Goal: Task Accomplishment & Management: Manage account settings

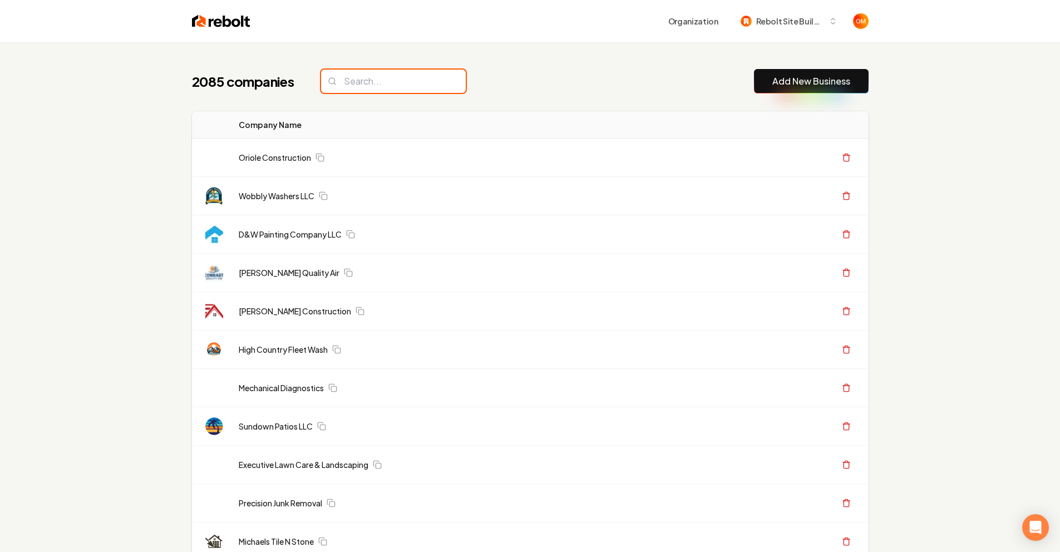
click at [359, 88] on input "search" at bounding box center [393, 81] width 145 height 23
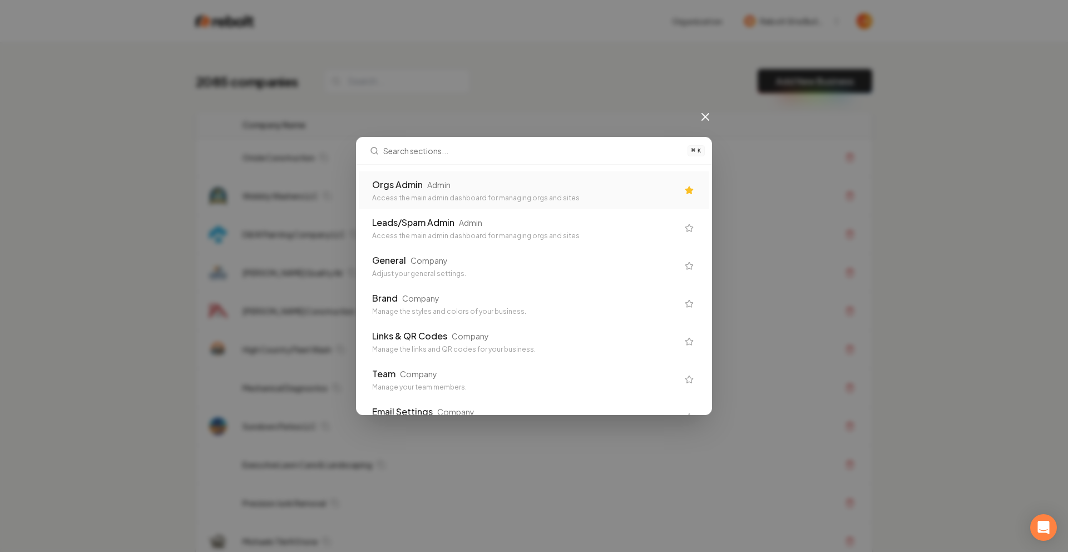
click at [493, 182] on div "Orgs Admin Admin" at bounding box center [525, 184] width 306 height 13
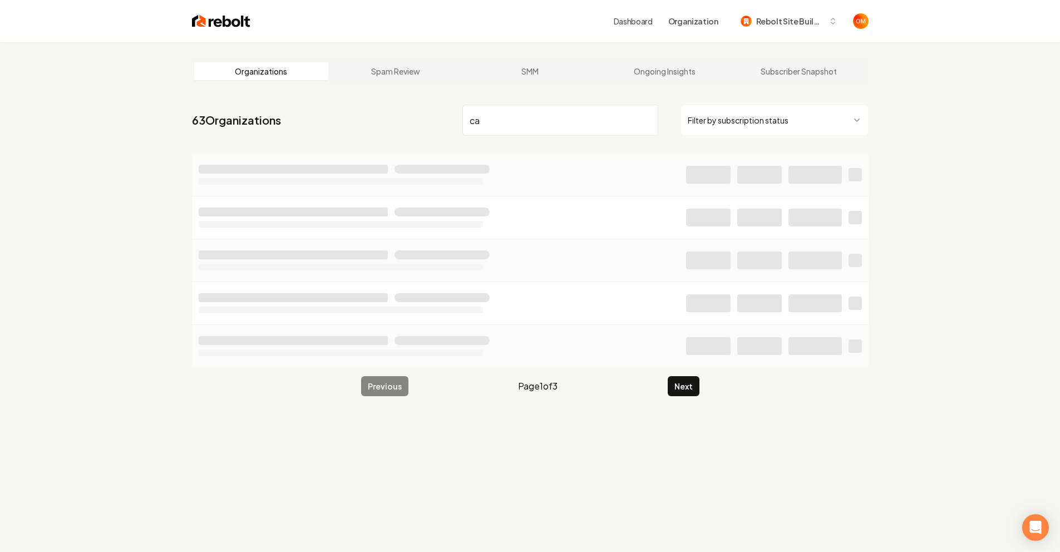
type input "c"
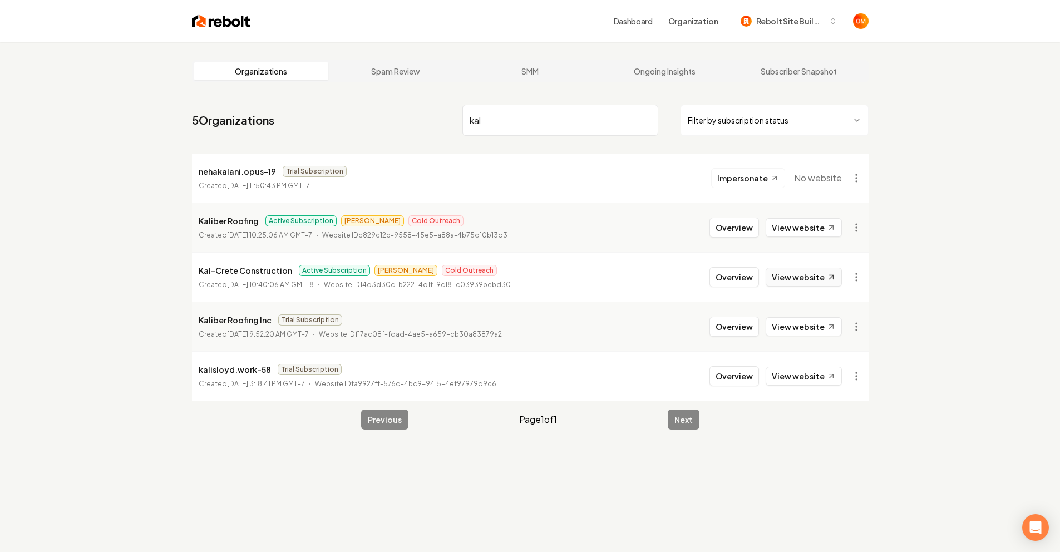
type input "kal"
click at [824, 271] on link "View website" at bounding box center [803, 277] width 76 height 19
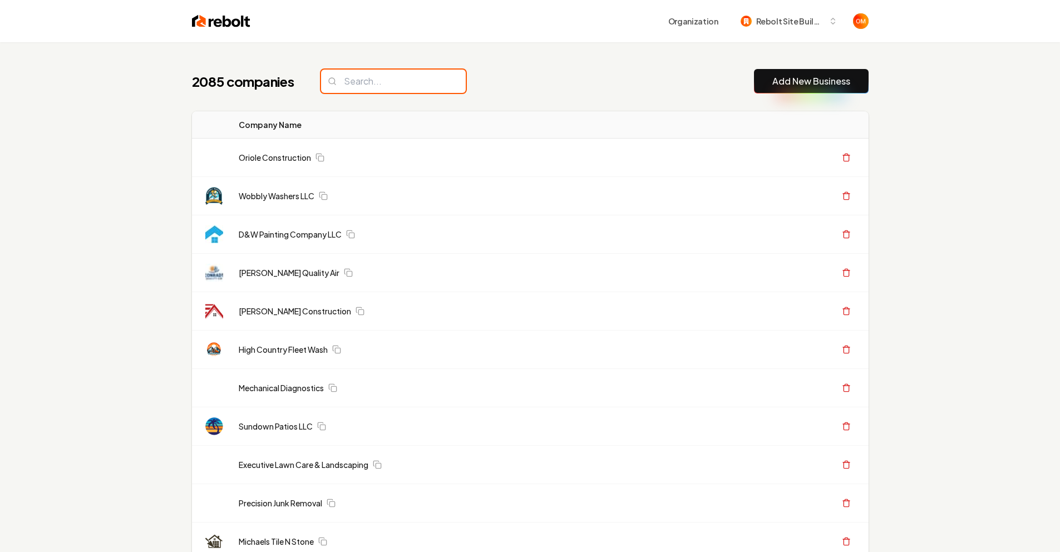
click at [376, 70] on input "search" at bounding box center [393, 81] width 145 height 23
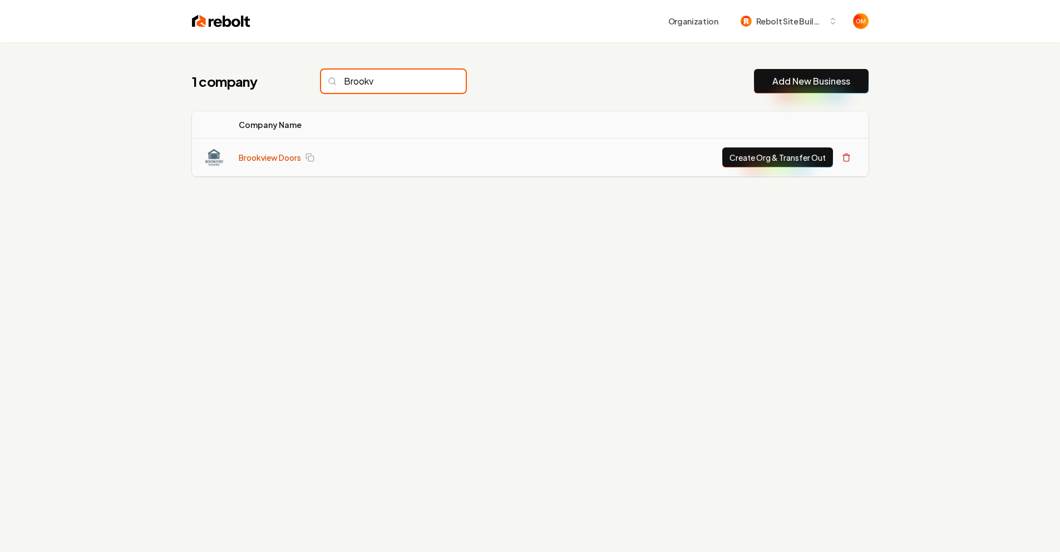
type input "Brookv"
click at [278, 154] on link "Brookview Doors" at bounding box center [270, 157] width 62 height 11
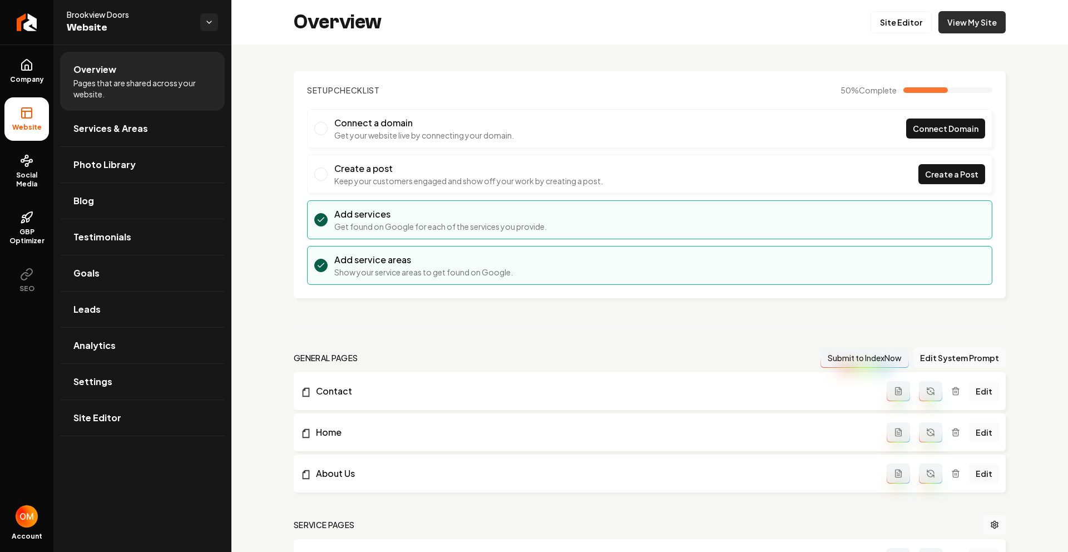
click at [990, 21] on link "View My Site" at bounding box center [971, 22] width 67 height 22
click at [21, 72] on link "Company" at bounding box center [26, 71] width 44 height 43
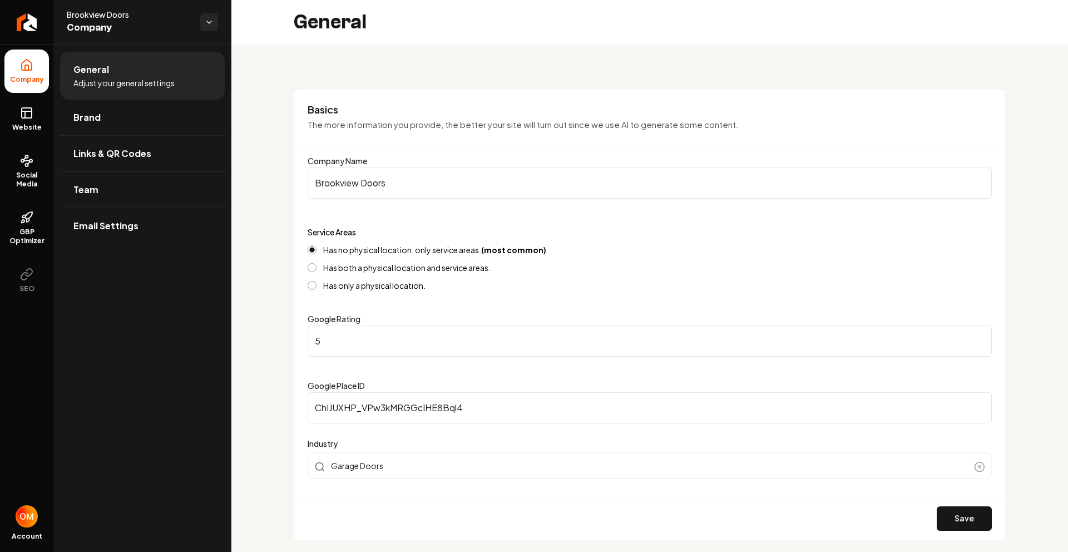
scroll to position [308, 0]
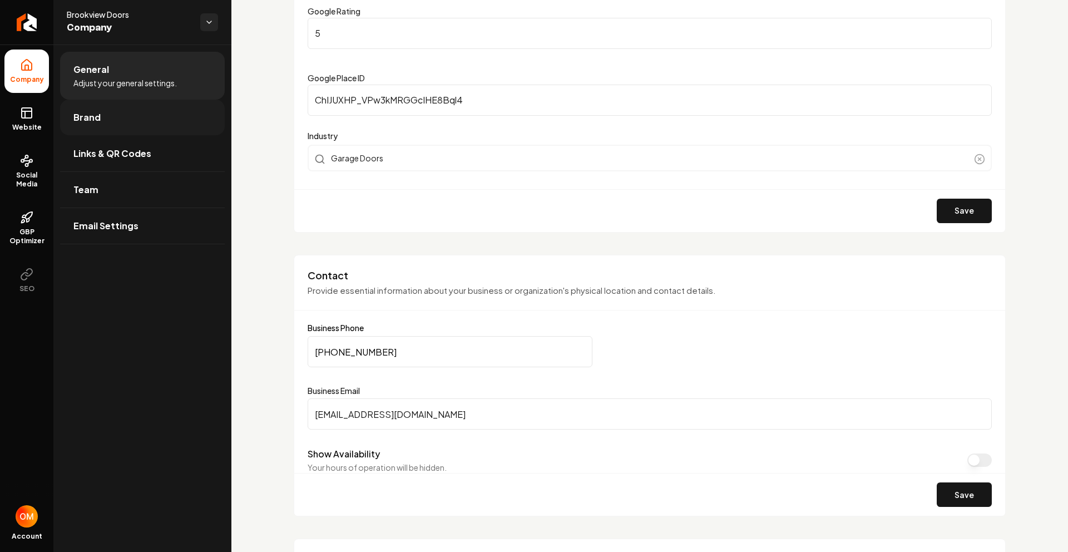
click at [107, 122] on link "Brand" at bounding box center [142, 118] width 165 height 36
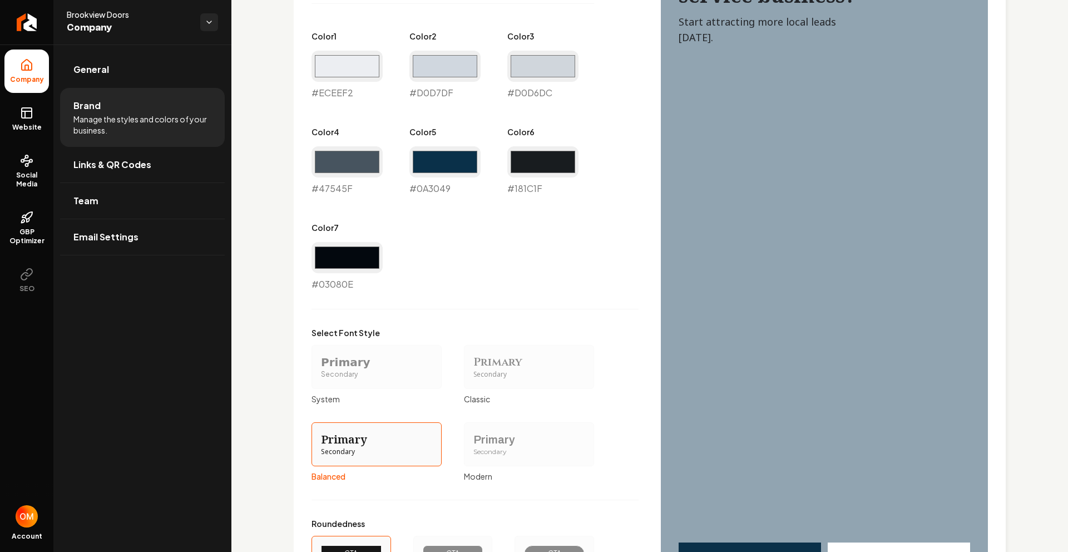
scroll to position [734, 0]
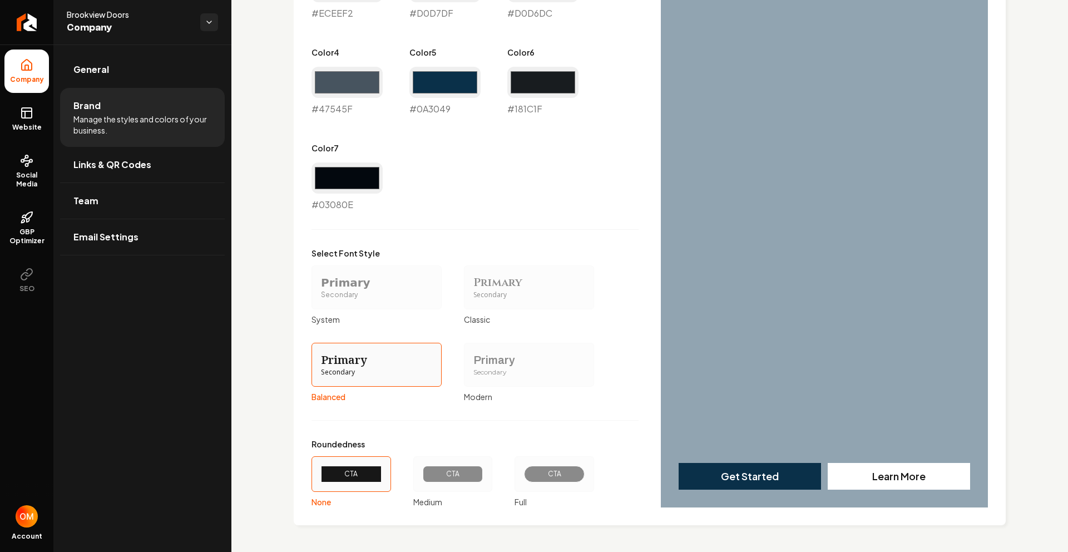
click at [533, 460] on div "CTA" at bounding box center [555, 474] width 80 height 36
click at [523, 469] on button "CTA Full" at bounding box center [518, 473] width 9 height 9
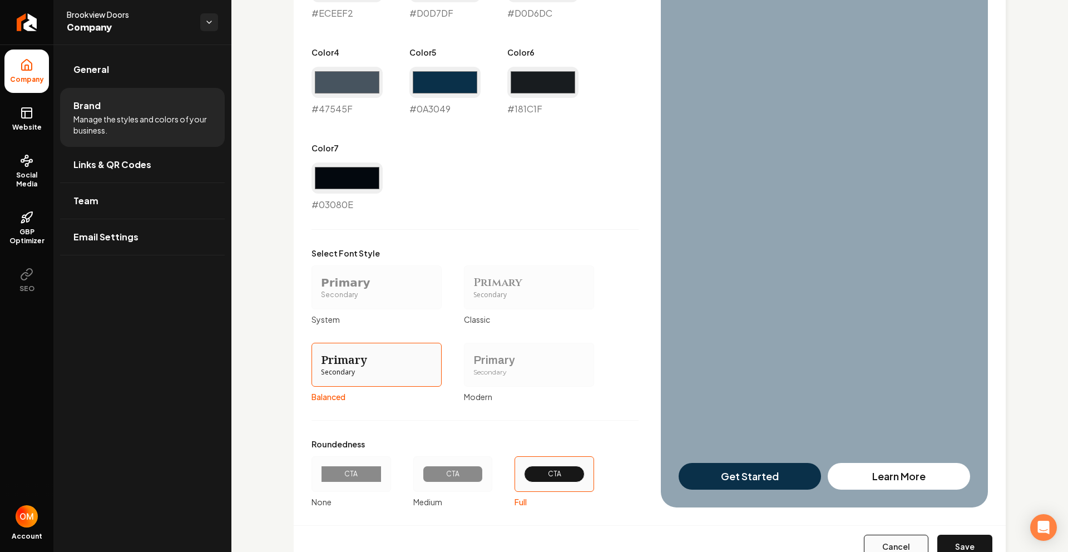
scroll to position [777, 0]
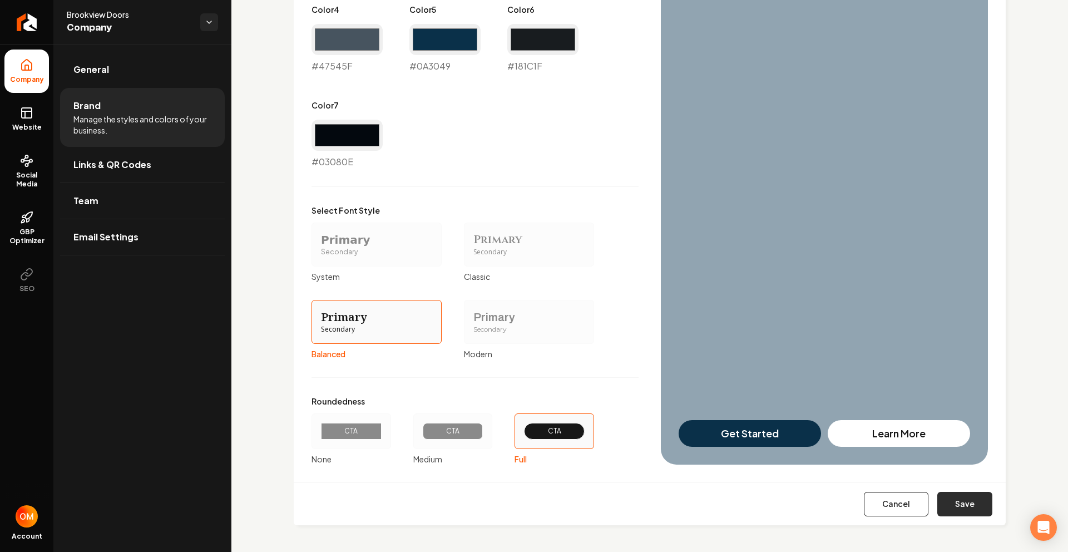
click at [952, 511] on button "Save" at bounding box center [964, 504] width 55 height 24
type input "#eceef2"
type input "#d0d7df"
type input "#d0d6dc"
type input "#47545f"
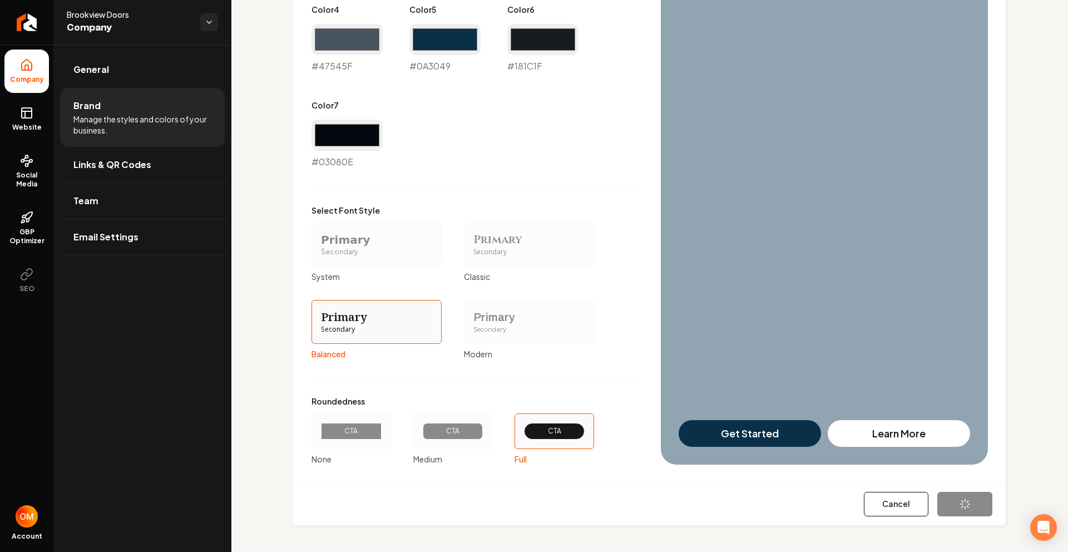
type input "#0a3049"
type input "#181c1f"
type input "#03080e"
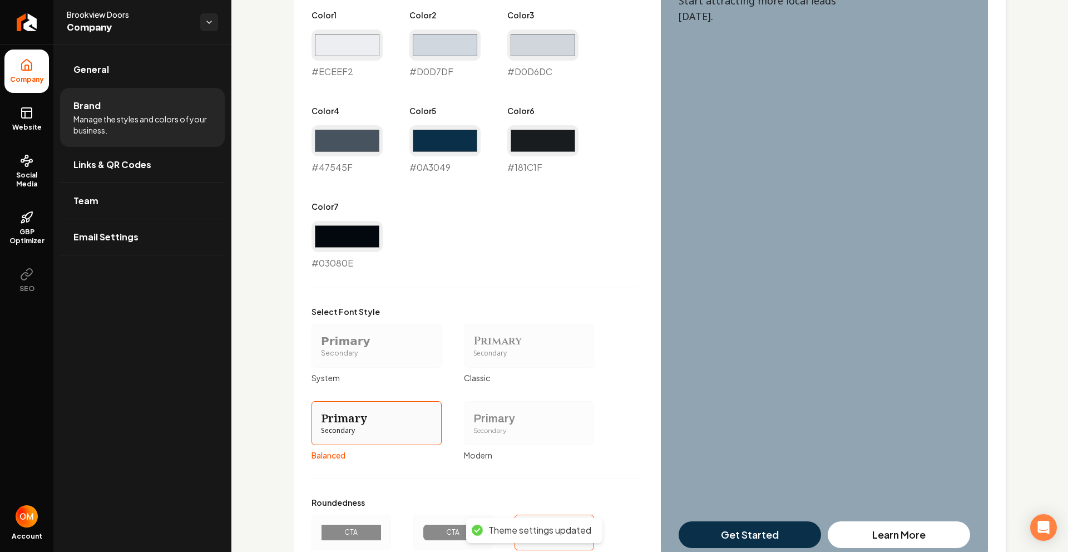
scroll to position [523, 0]
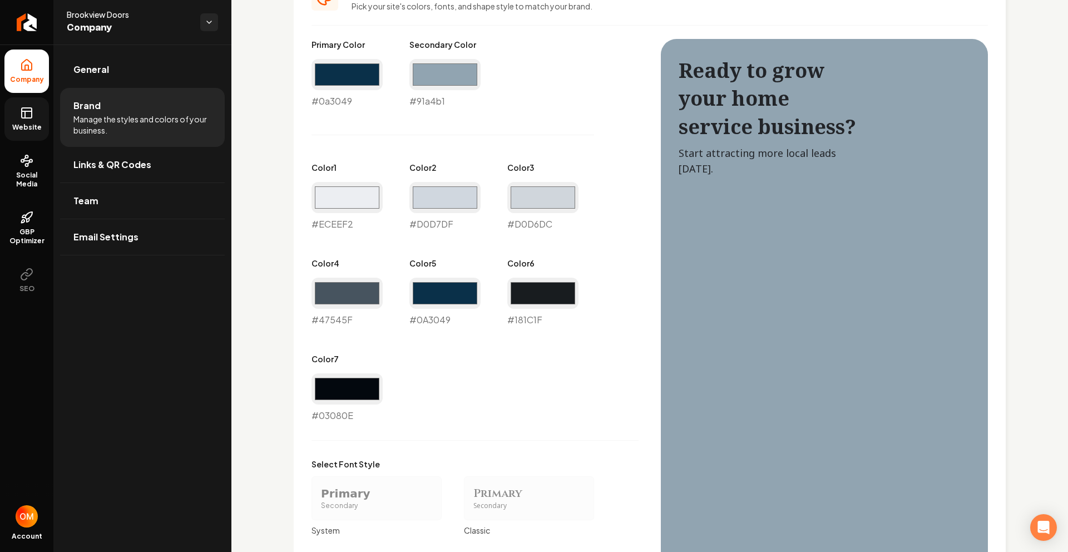
click at [18, 119] on link "Website" at bounding box center [26, 118] width 44 height 43
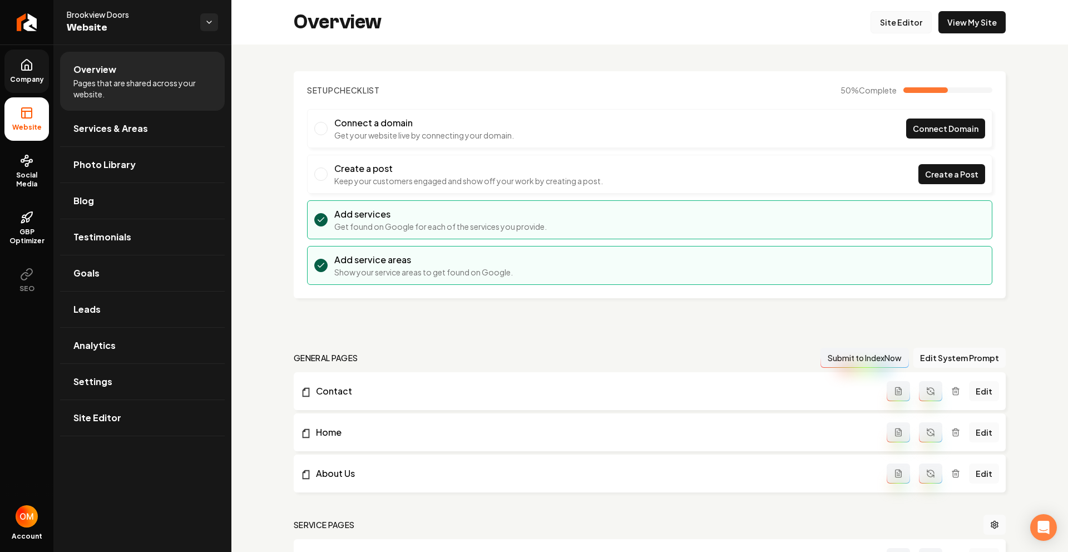
click at [892, 24] on link "Site Editor" at bounding box center [901, 22] width 61 height 22
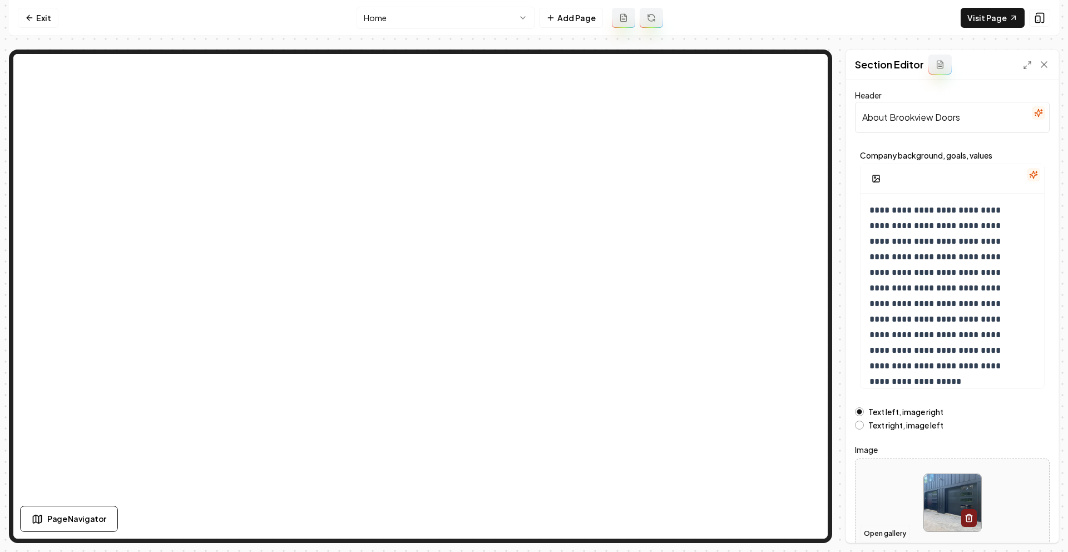
click at [889, 531] on button "Open gallery" at bounding box center [885, 534] width 50 height 18
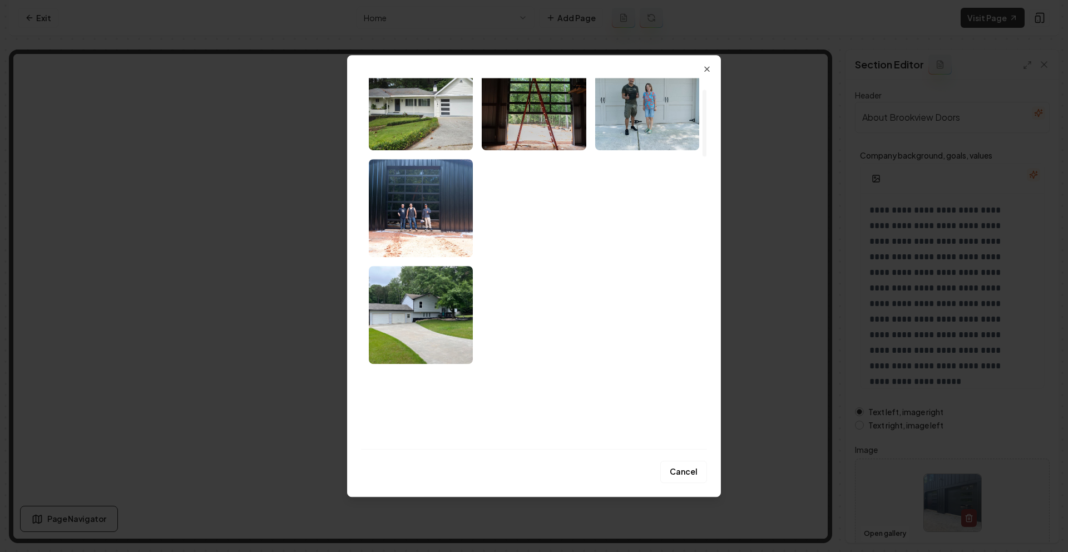
scroll to position [34, 0]
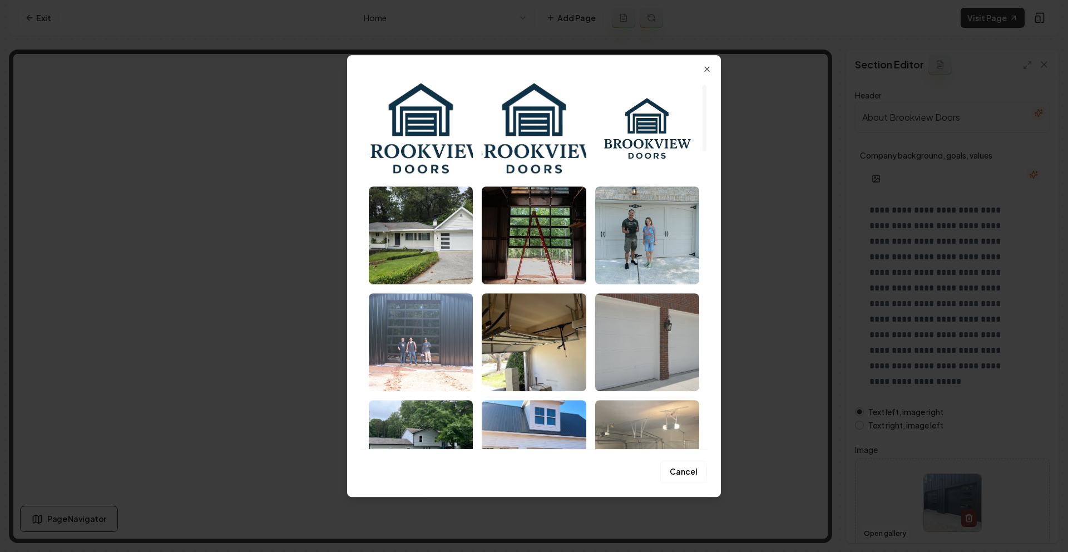
click at [448, 339] on img "Select image image_68a713065c7cd75eb8bb3980.jpeg" at bounding box center [421, 342] width 104 height 98
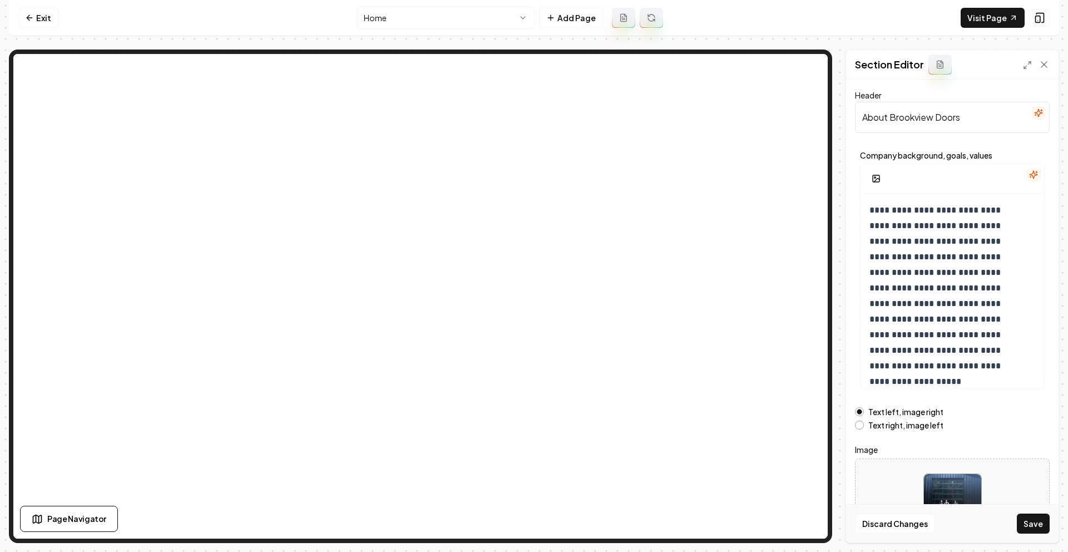
click at [1034, 523] on button "Save" at bounding box center [1033, 523] width 33 height 20
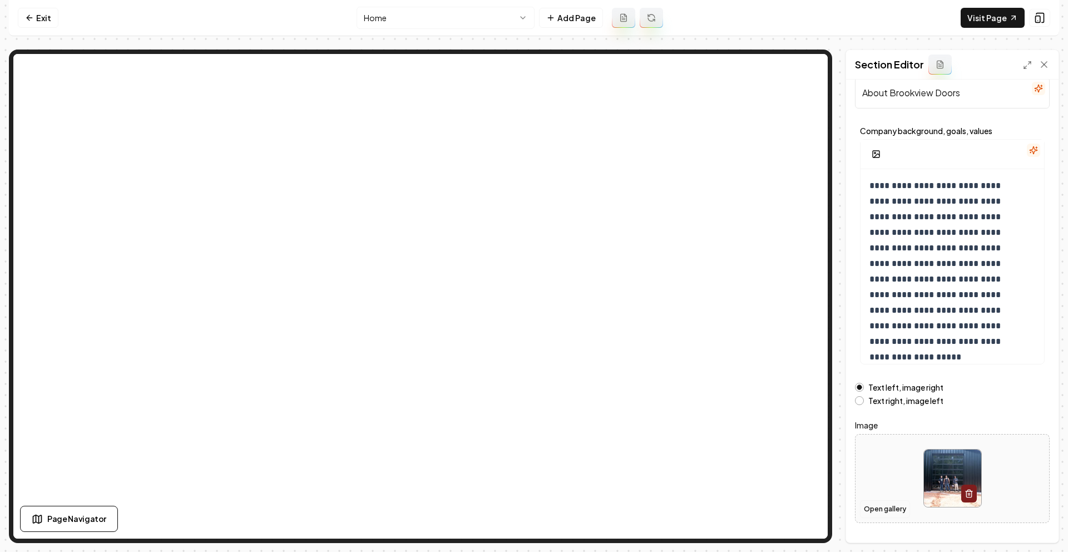
scroll to position [25, 0]
click at [887, 508] on button "Open gallery" at bounding box center [885, 508] width 50 height 18
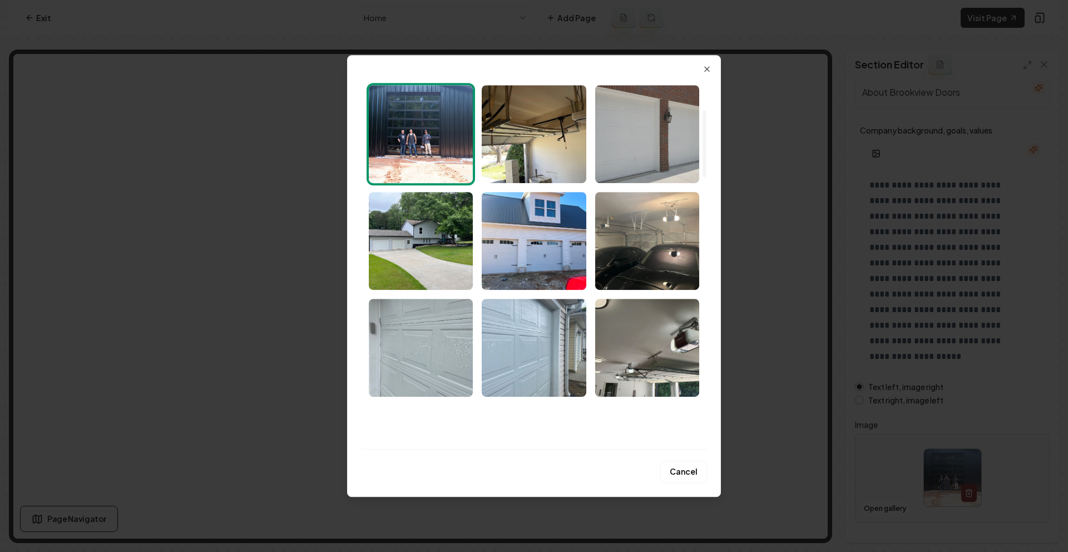
scroll to position [0, 0]
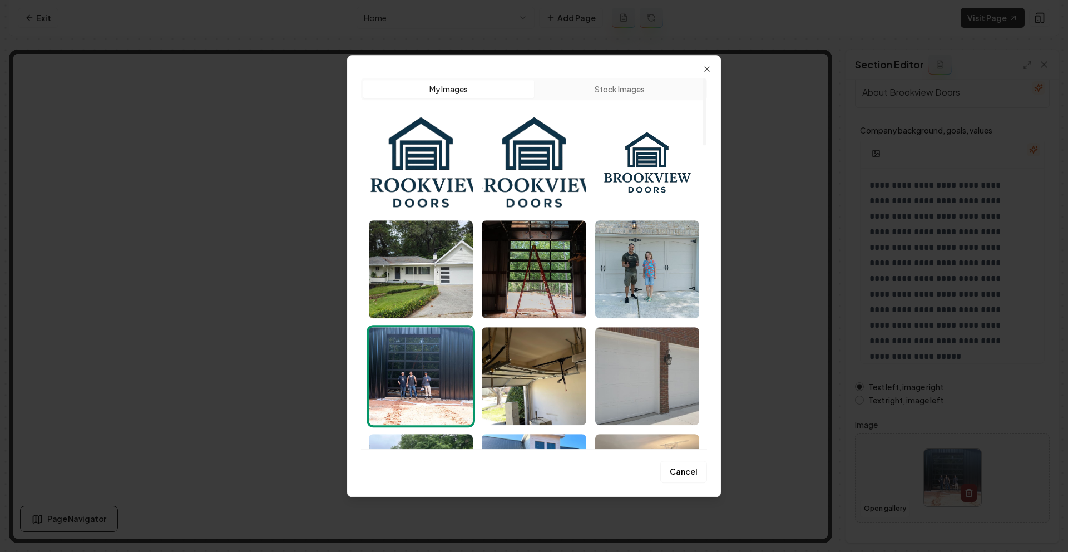
click at [643, 270] on img "Select image image_68a713075c7cd75eb8bb3d65.jpeg" at bounding box center [647, 269] width 104 height 98
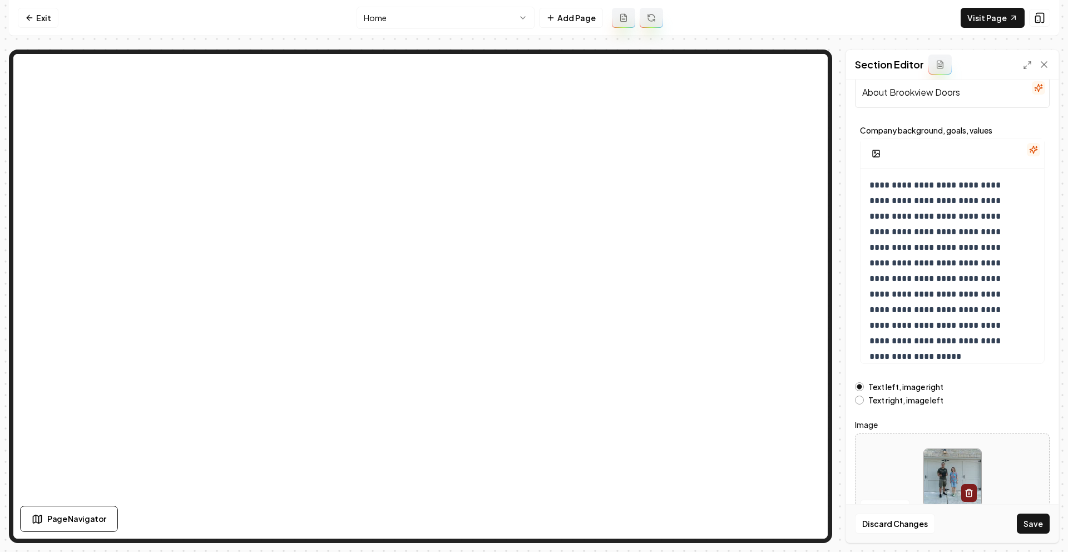
click at [1021, 520] on button "Save" at bounding box center [1033, 523] width 33 height 20
click at [889, 507] on button "Open gallery" at bounding box center [885, 508] width 50 height 18
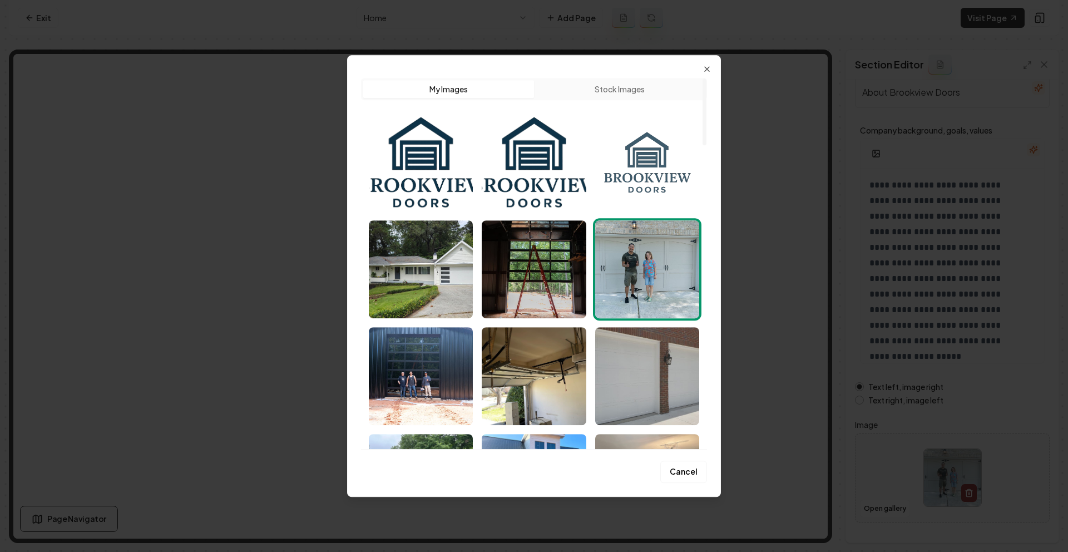
click at [649, 170] on img "Select image image_68a714655c7cd75eb8c3653a.png" at bounding box center [647, 162] width 104 height 98
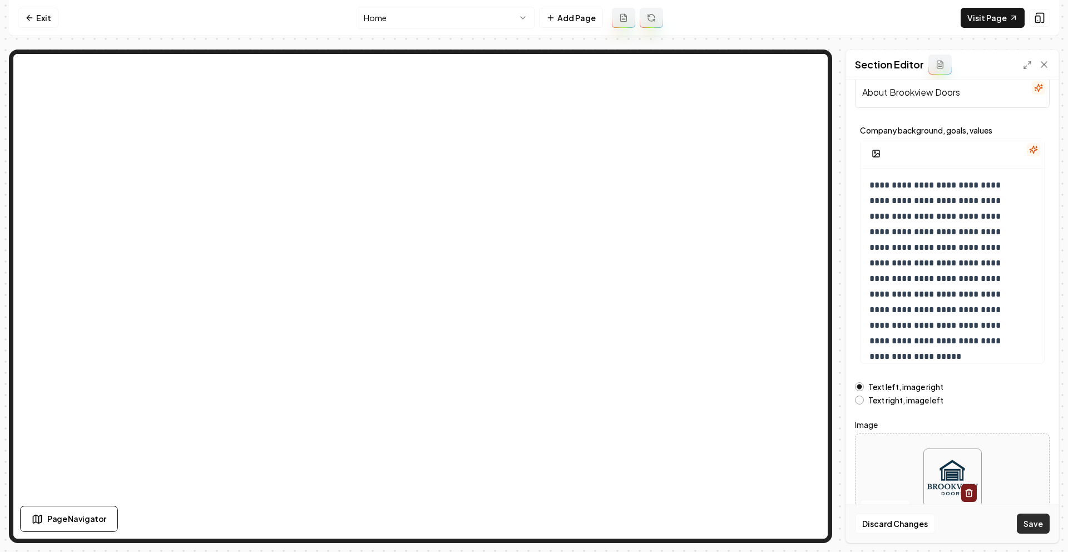
click at [1033, 520] on button "Save" at bounding box center [1033, 523] width 33 height 20
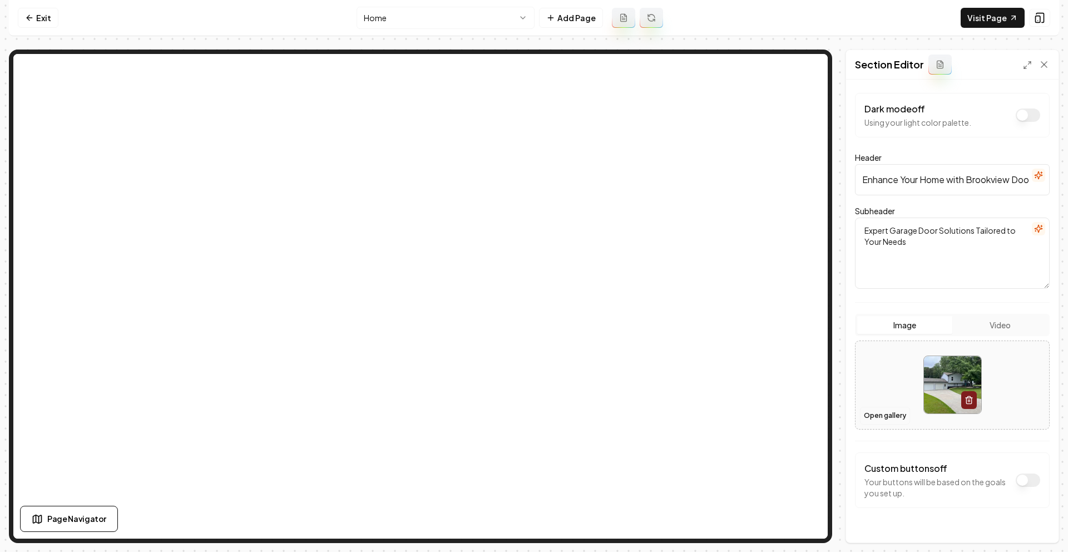
click at [882, 416] on button "Open gallery" at bounding box center [885, 416] width 50 height 18
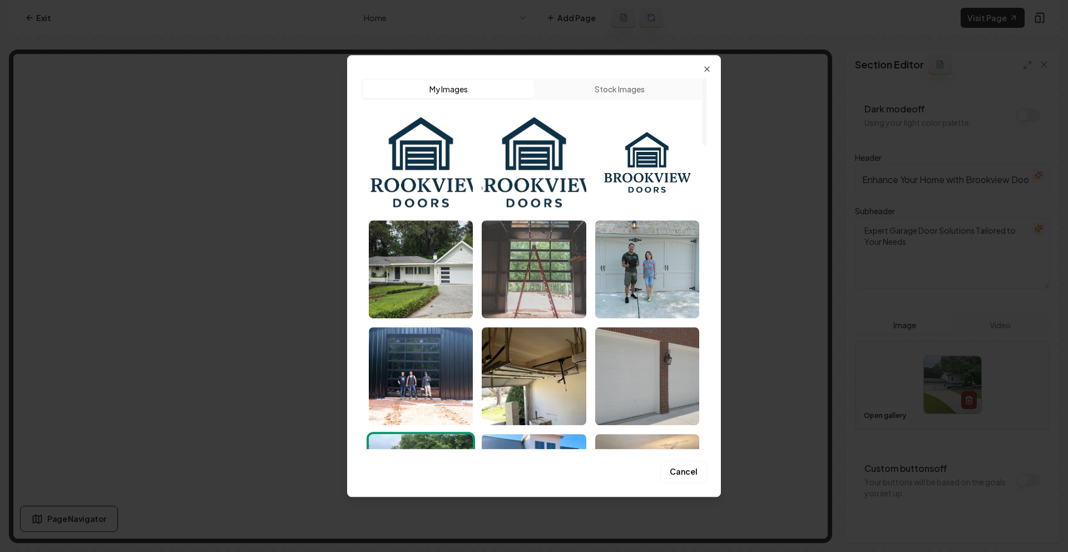
click at [569, 281] on img "Select image image_68a713085c7cd75eb8bb4371.jpeg" at bounding box center [534, 269] width 104 height 98
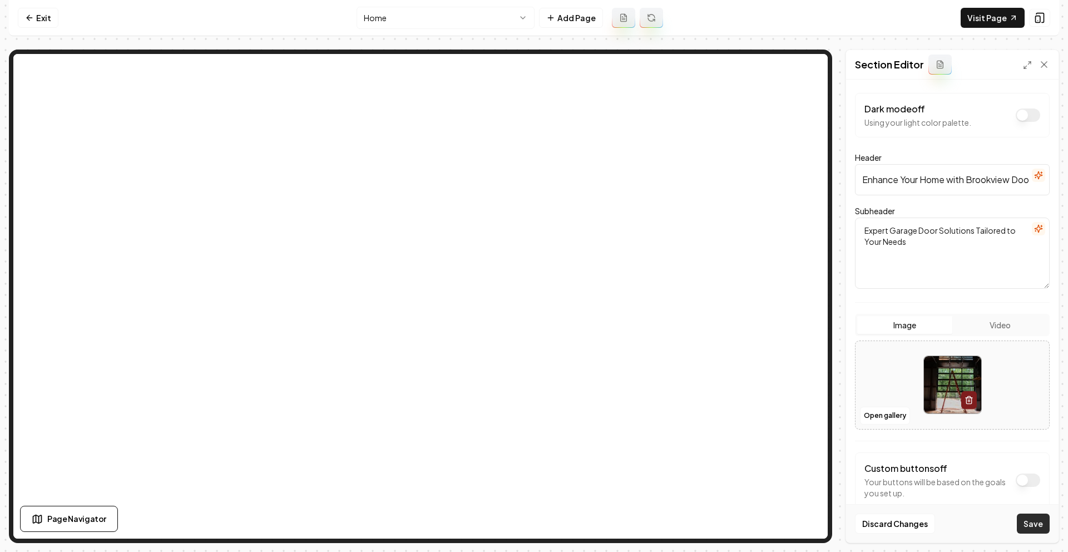
click at [1035, 526] on button "Save" at bounding box center [1033, 523] width 33 height 20
click at [872, 405] on div at bounding box center [952, 385] width 194 height 76
click at [877, 418] on button "Open gallery" at bounding box center [885, 416] width 50 height 18
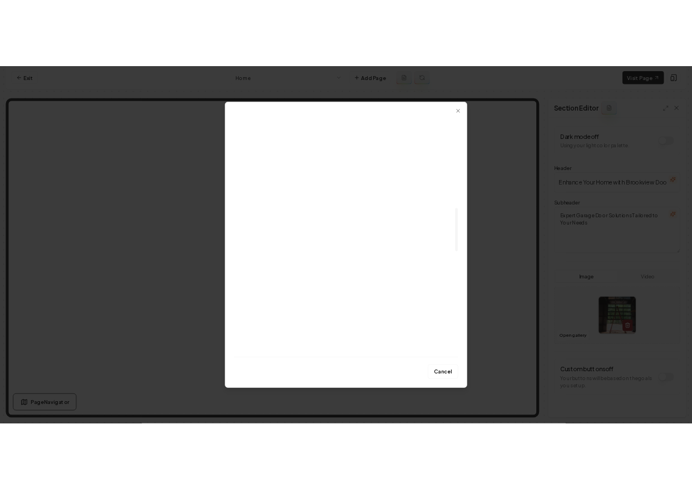
scroll to position [777, 0]
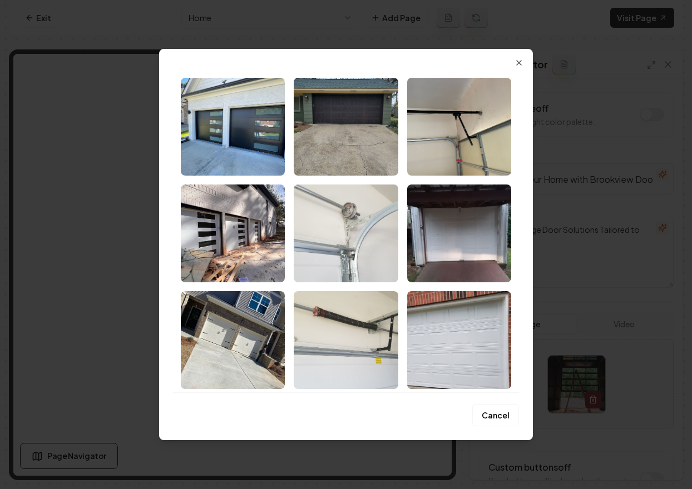
click at [508, 55] on div "Upload My Images Stock Images Cancel Close" at bounding box center [346, 245] width 374 height 392
click at [510, 58] on div "Upload My Images Stock Images Cancel Close" at bounding box center [346, 245] width 374 height 392
click at [512, 61] on div "Upload My Images Stock Images Cancel Close" at bounding box center [346, 245] width 374 height 392
drag, startPoint x: 517, startPoint y: 61, endPoint x: 503, endPoint y: 72, distance: 17.8
click at [518, 61] on icon "button" at bounding box center [519, 63] width 4 height 4
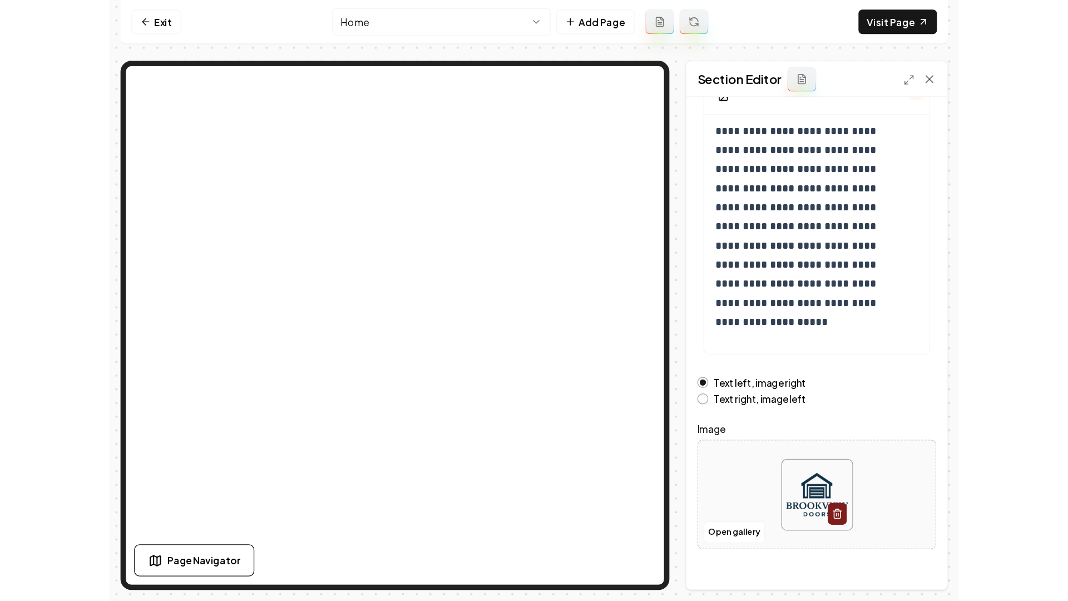
scroll to position [111, 0]
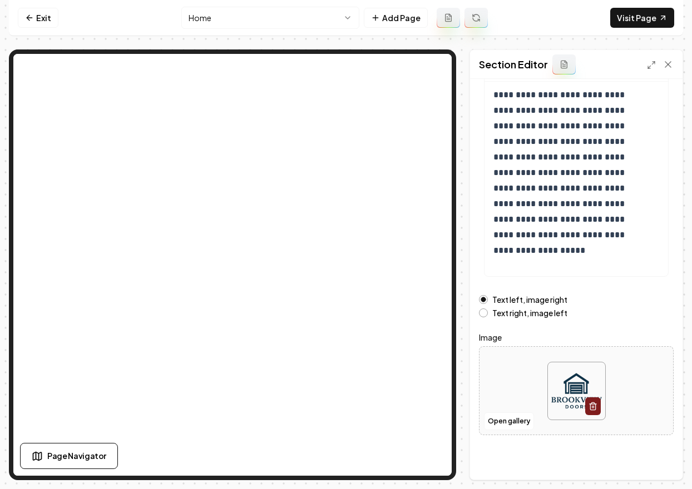
click at [521, 411] on div at bounding box center [576, 391] width 194 height 76
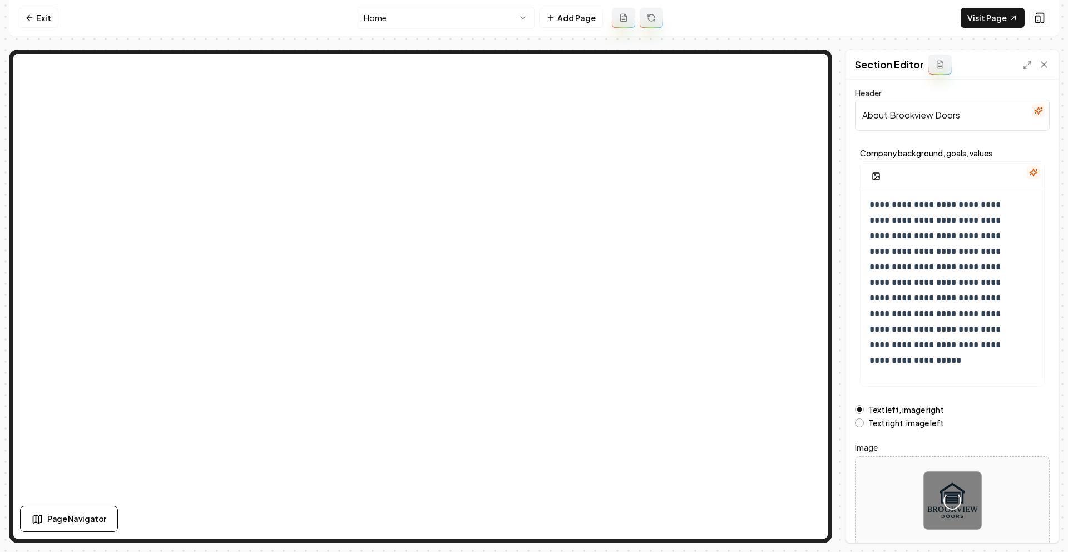
scroll to position [0, 0]
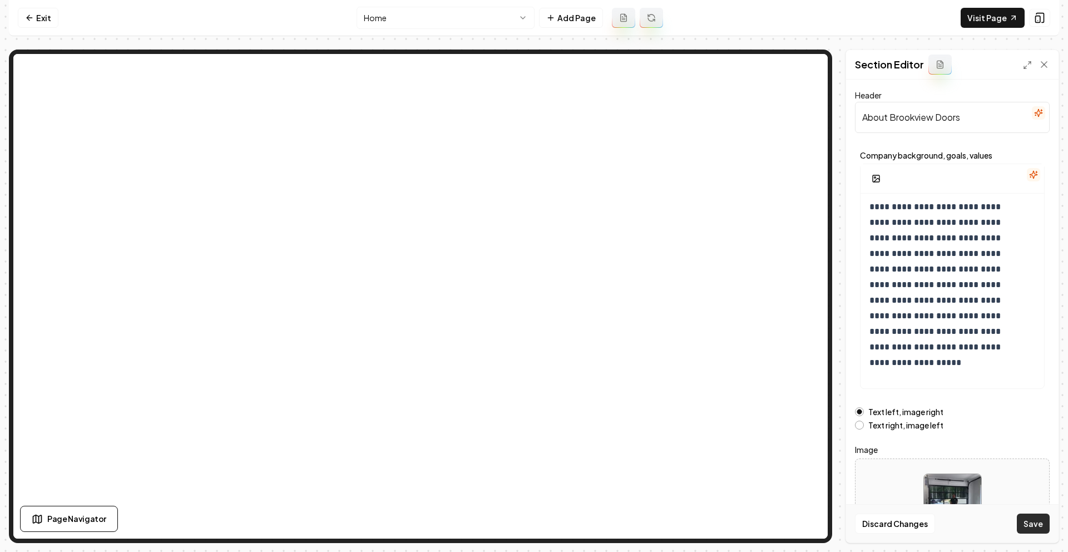
click at [1021, 523] on button "Save" at bounding box center [1033, 523] width 33 height 20
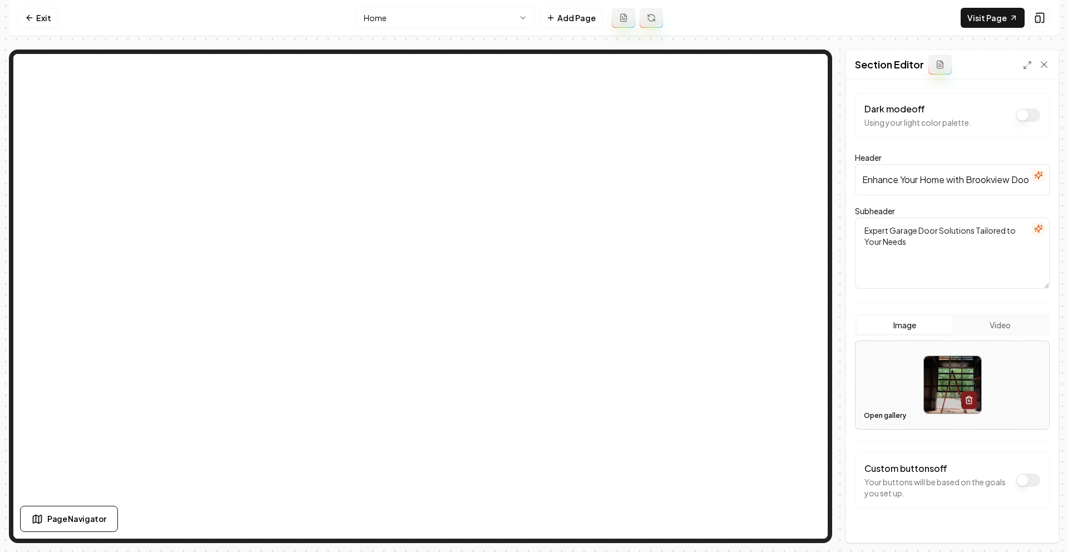
click at [876, 413] on button "Open gallery" at bounding box center [885, 416] width 50 height 18
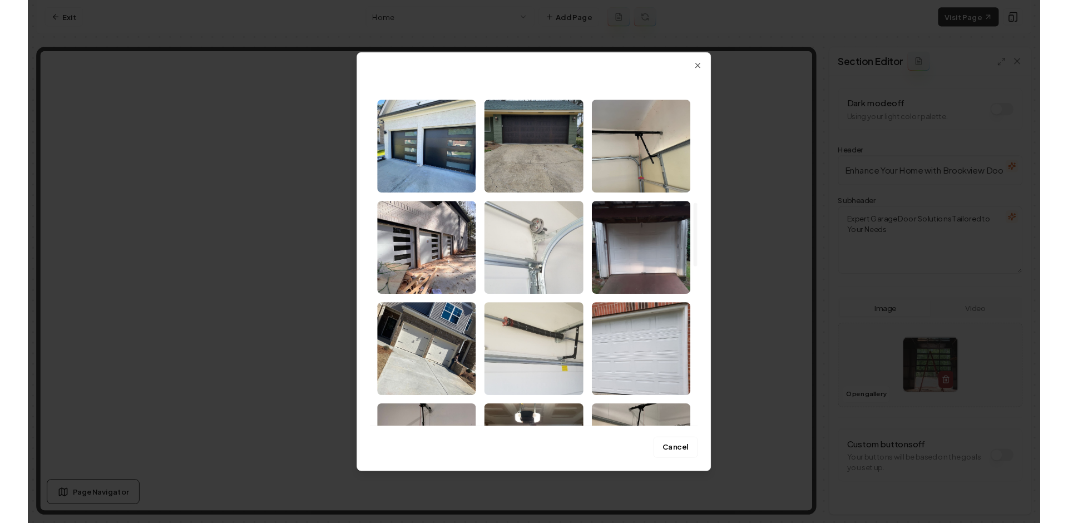
scroll to position [755, 0]
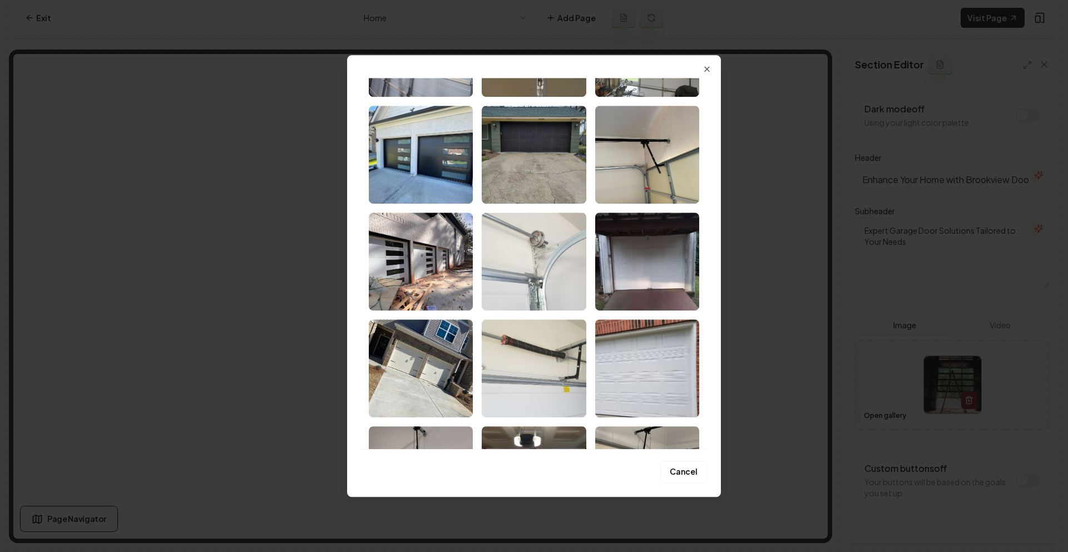
click at [711, 72] on div "Upload My Images Stock Images Cancel Close" at bounding box center [534, 276] width 374 height 442
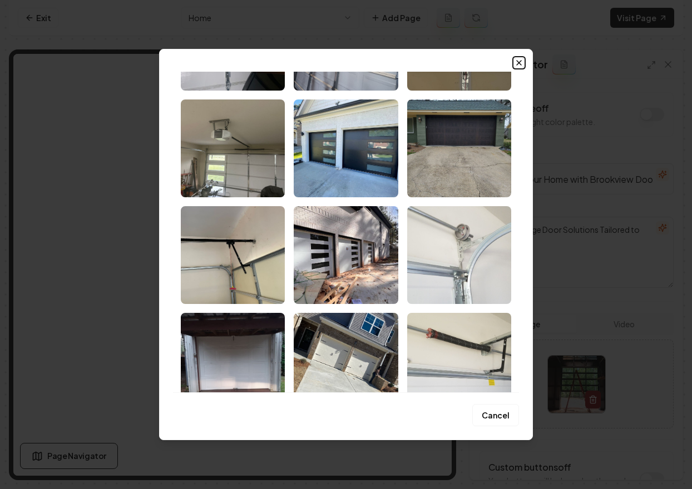
click at [520, 63] on icon "button" at bounding box center [519, 62] width 9 height 9
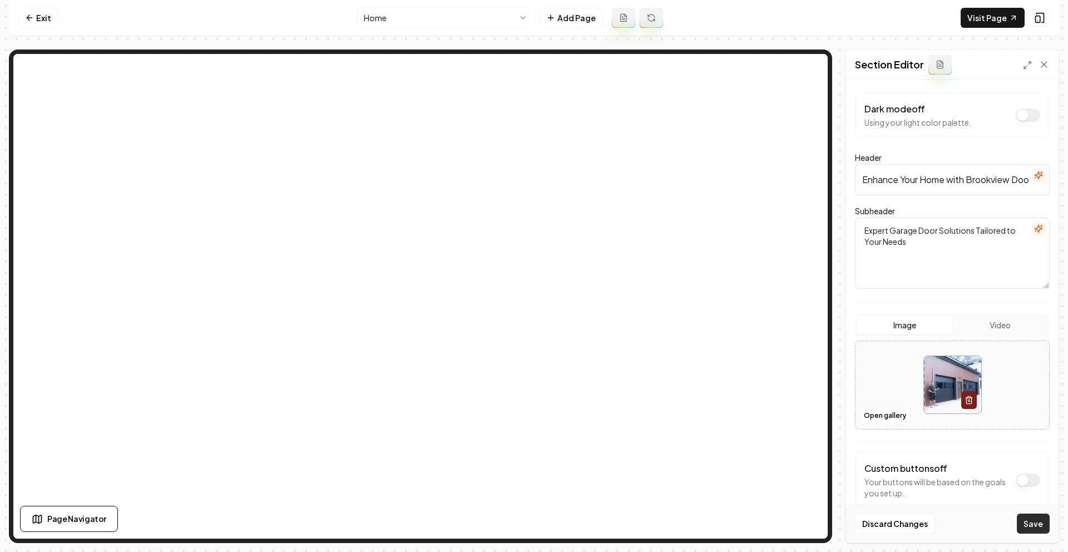
click at [1030, 522] on button "Save" at bounding box center [1033, 523] width 33 height 20
click at [50, 22] on link "Exit" at bounding box center [38, 18] width 41 height 20
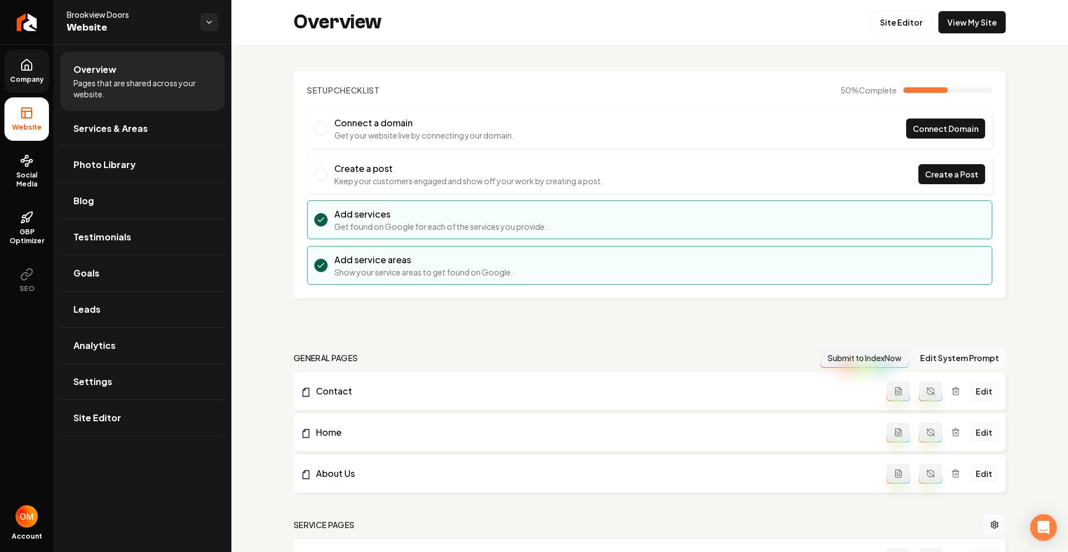
click at [19, 83] on span "Company" at bounding box center [27, 79] width 43 height 9
